Goal: Find specific page/section: Find specific page/section

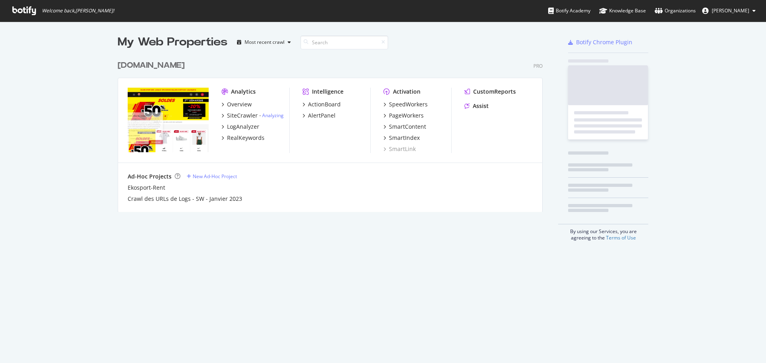
scroll to position [357, 754]
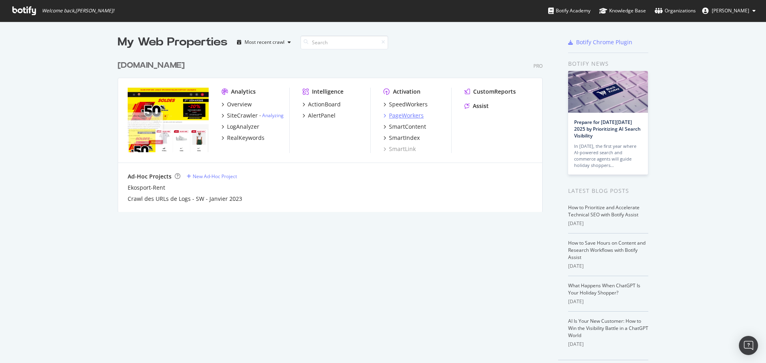
click at [400, 114] on div "PageWorkers" at bounding box center [406, 116] width 35 height 8
